Goal: Check status: Check status

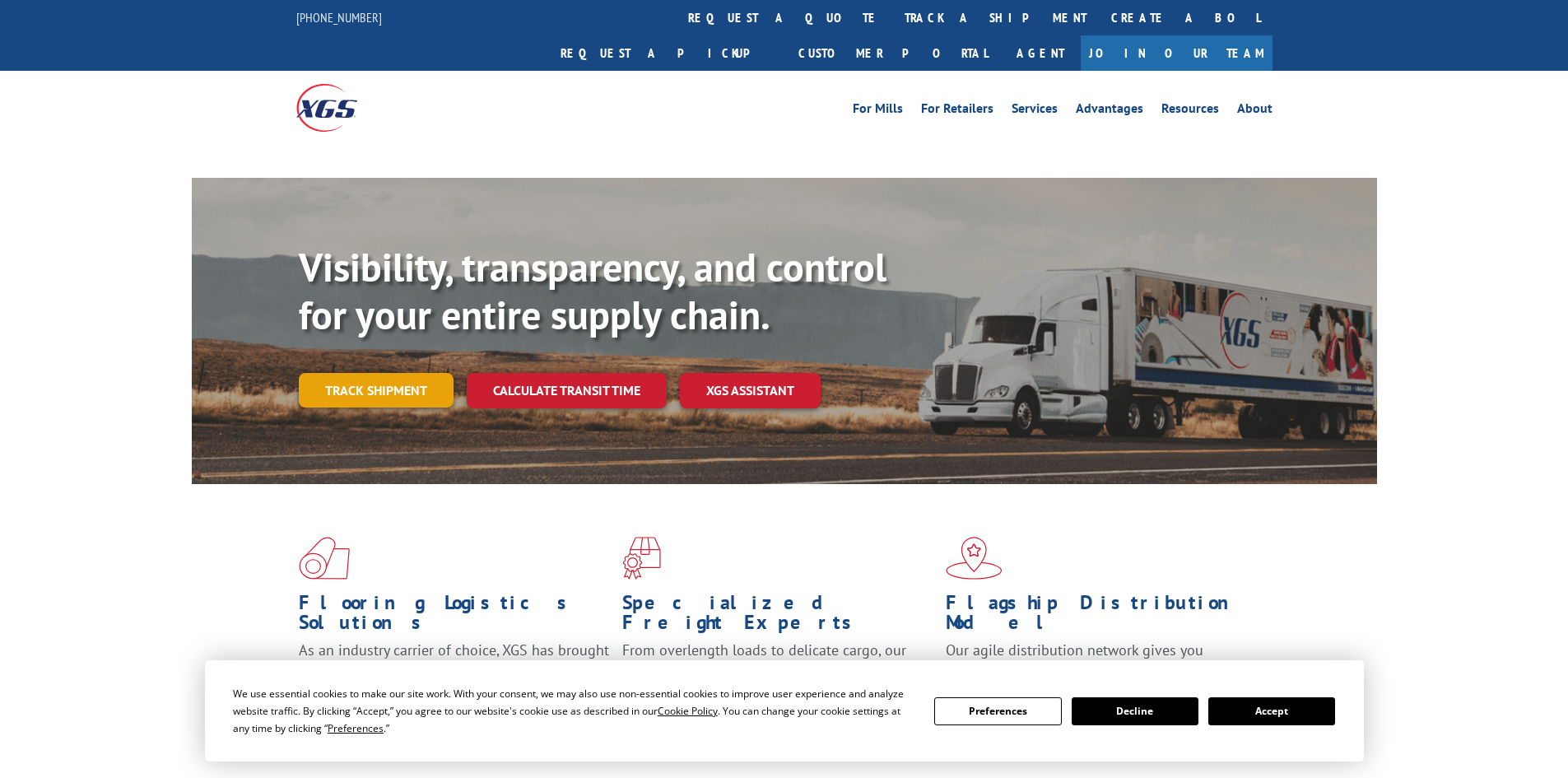
click at [344, 360] on div "Visibility, transparency, and control for your entire supply chain. Track shipm…" at bounding box center [838, 358] width 1078 height 230
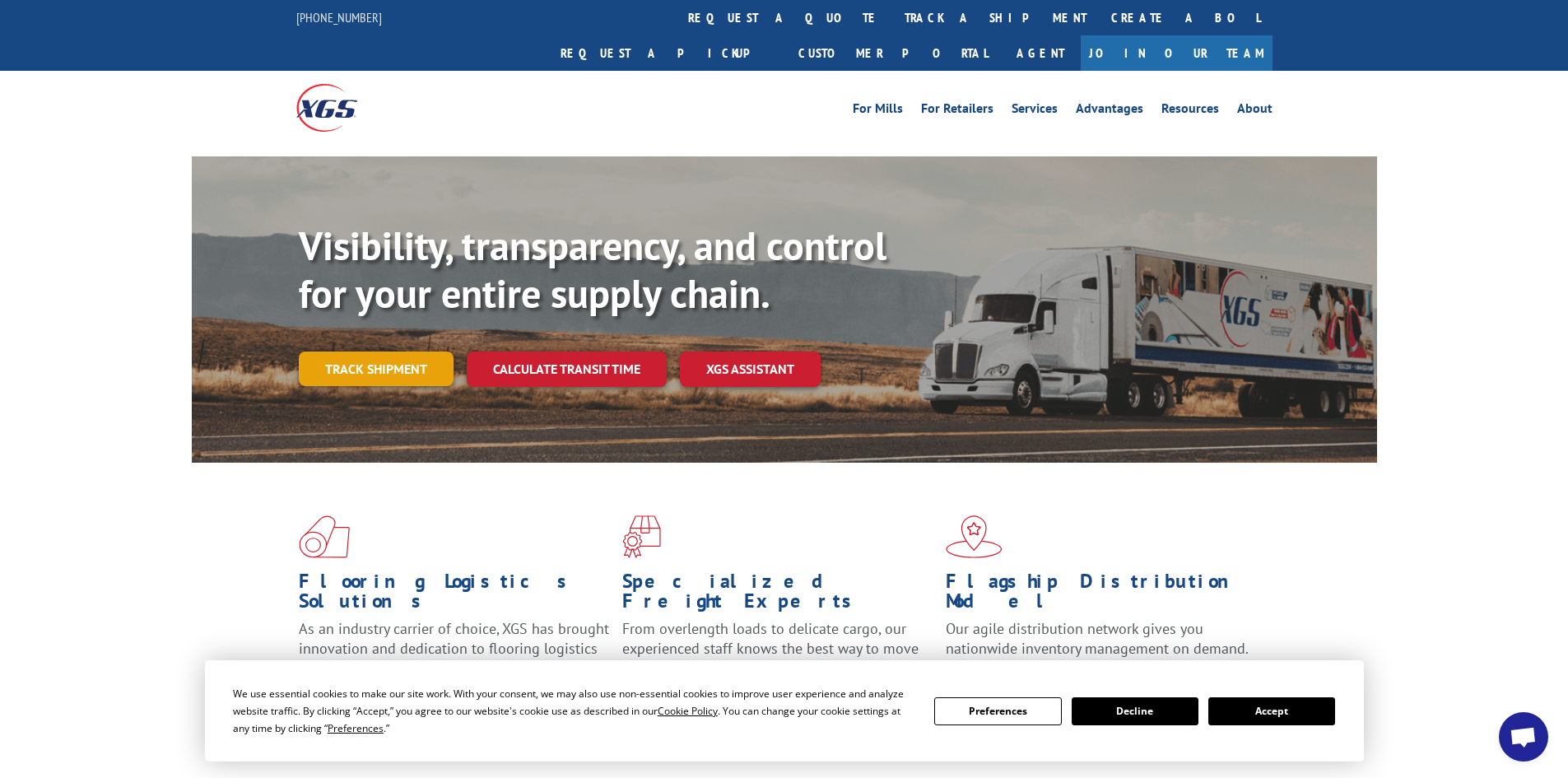
click at [411, 351] on link "Track shipment" at bounding box center [376, 368] width 155 height 35
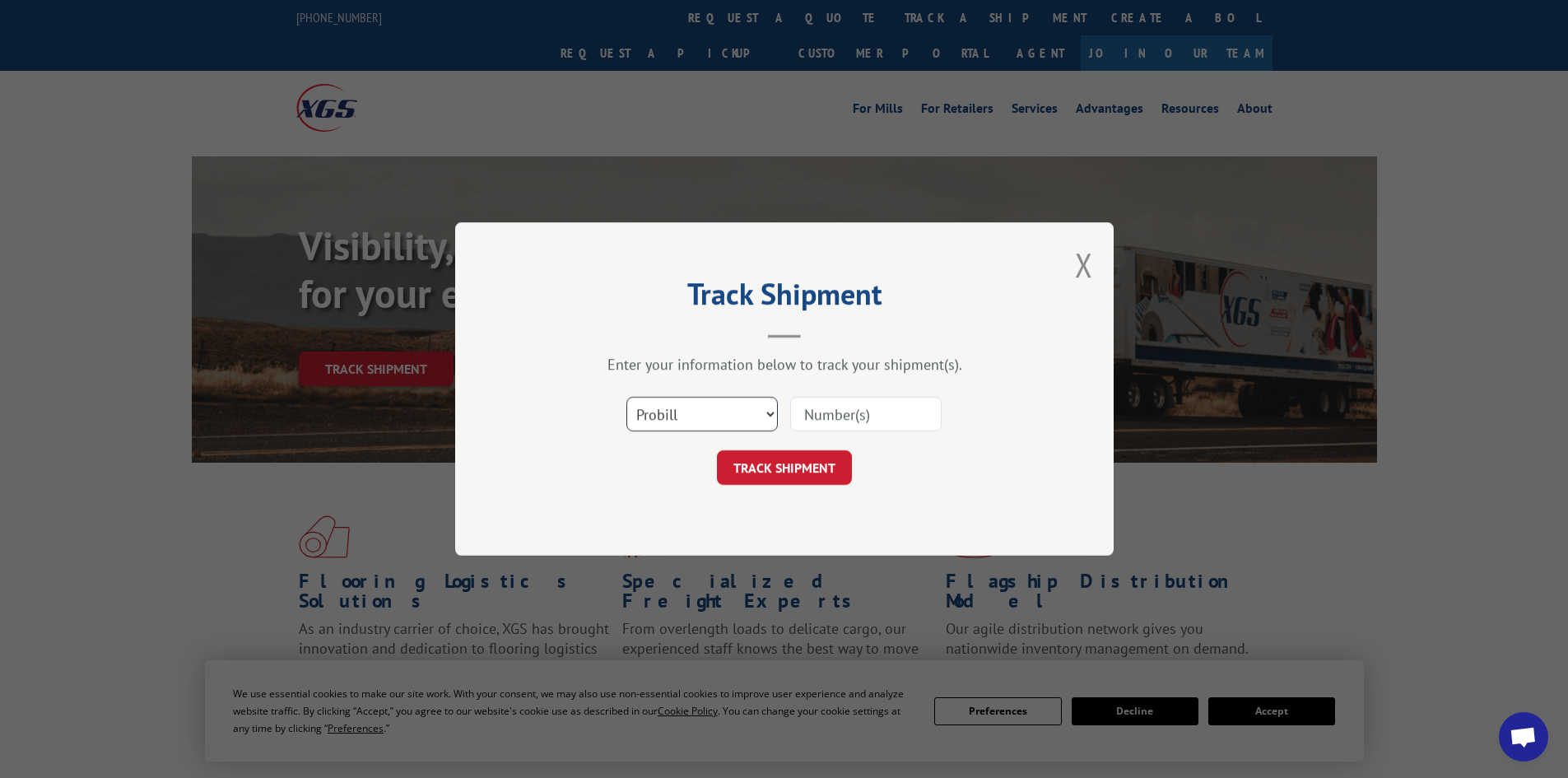
click at [764, 412] on select "Select category... Probill BOL PO" at bounding box center [701, 414] width 151 height 35
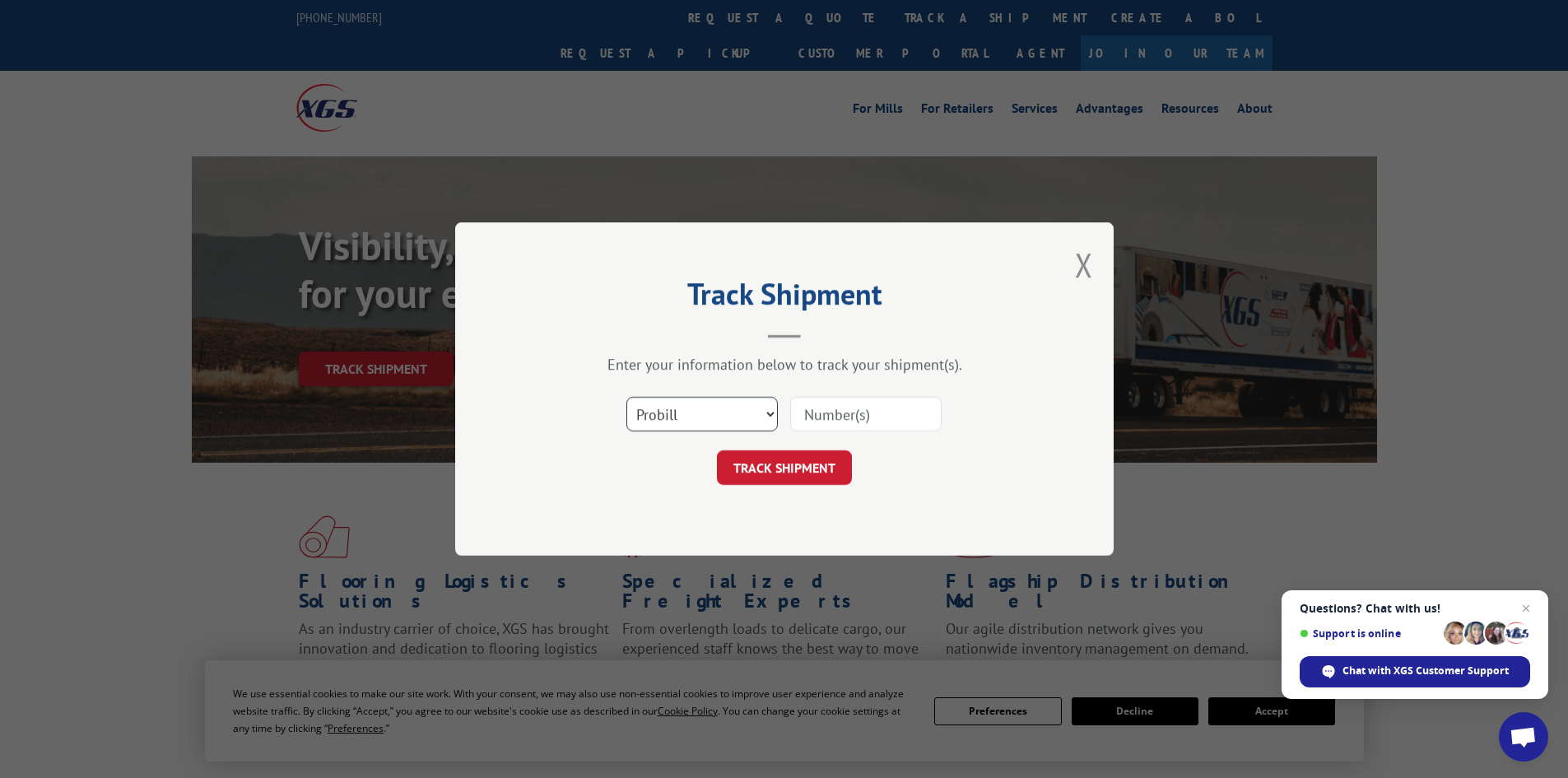
select select "bol"
click at [626, 397] on select "Select category... Probill BOL PO" at bounding box center [701, 414] width 151 height 35
click at [831, 423] on input at bounding box center [865, 414] width 151 height 35
paste input "7078899"
type input "7078899"
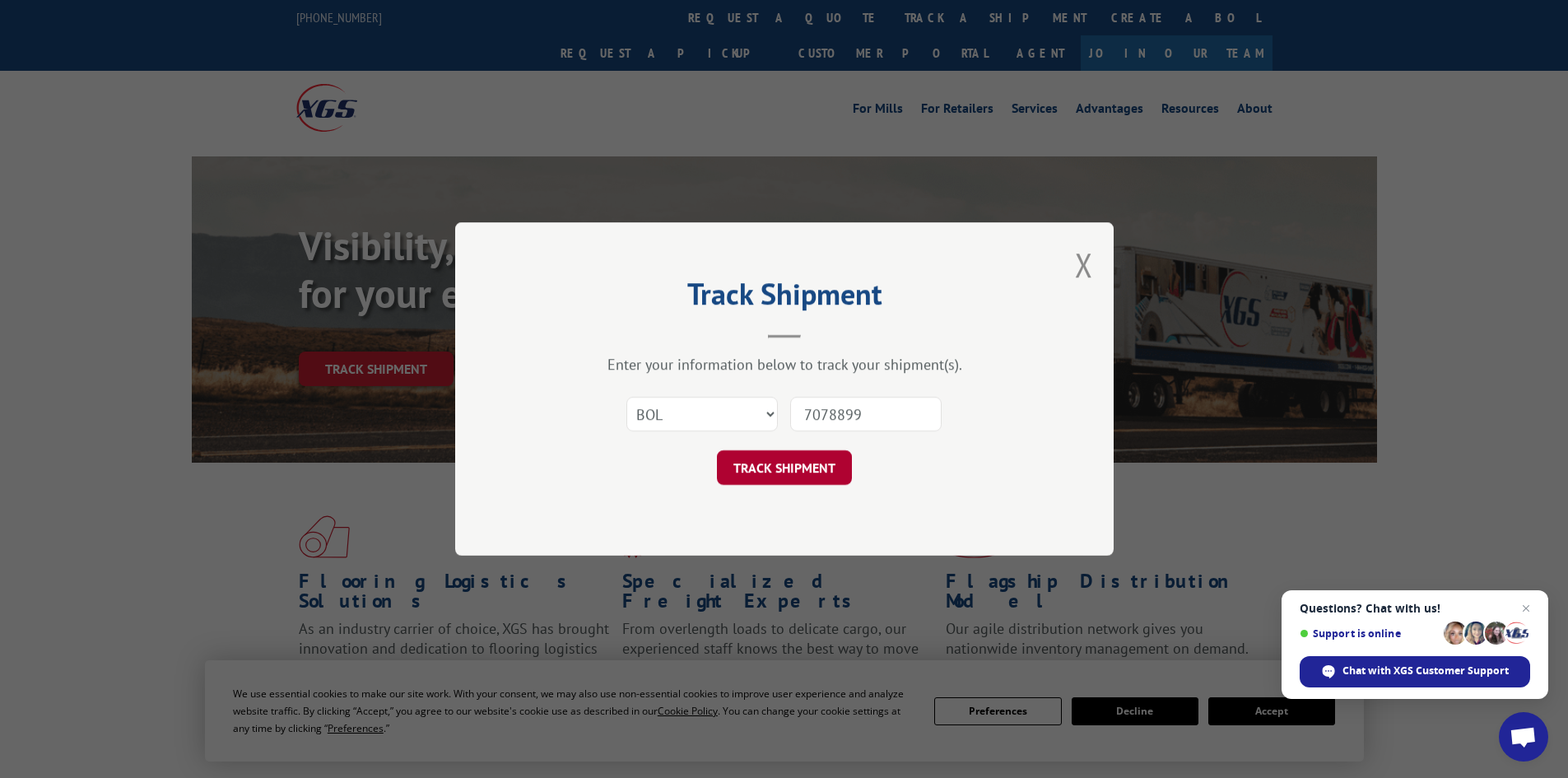
click at [801, 467] on button "TRACK SHIPMENT" at bounding box center [784, 467] width 135 height 35
